Goal: Task Accomplishment & Management: Use online tool/utility

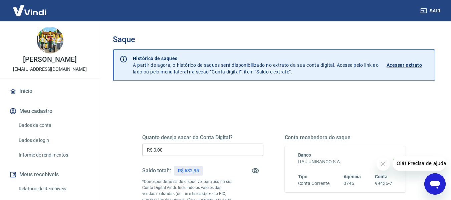
click at [163, 148] on input "R$ 0,00" at bounding box center [202, 149] width 121 height 12
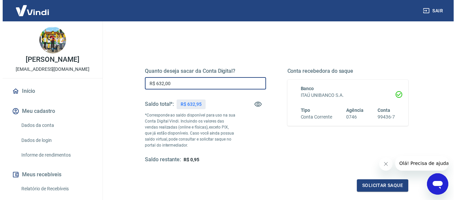
scroll to position [67, 0]
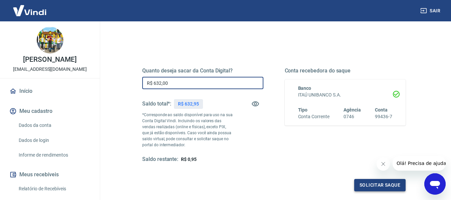
type input "R$ 632,00"
click at [392, 185] on button "Solicitar saque" at bounding box center [379, 185] width 51 height 12
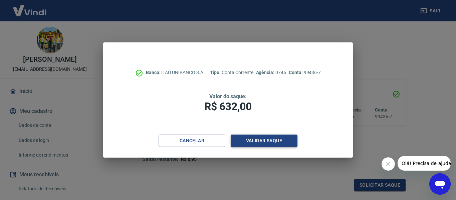
click at [254, 138] on button "Validar saque" at bounding box center [264, 140] width 67 height 12
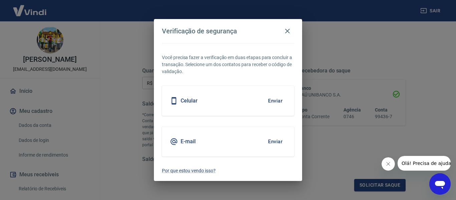
click at [270, 143] on button "Enviar" at bounding box center [275, 141] width 22 height 14
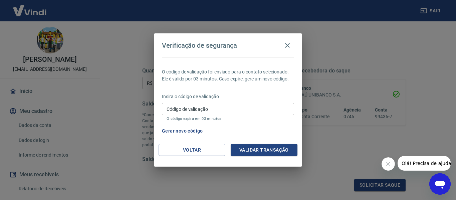
click at [212, 111] on input "Código de validação" at bounding box center [228, 109] width 132 height 12
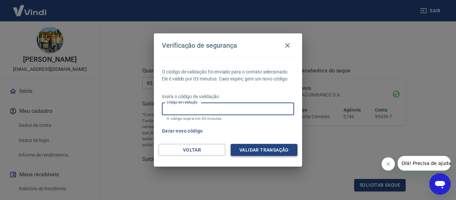
paste input "747066"
type input "747066"
click at [267, 152] on button "Validar transação" at bounding box center [264, 150] width 67 height 12
